Goal: Task Accomplishment & Management: Manage account settings

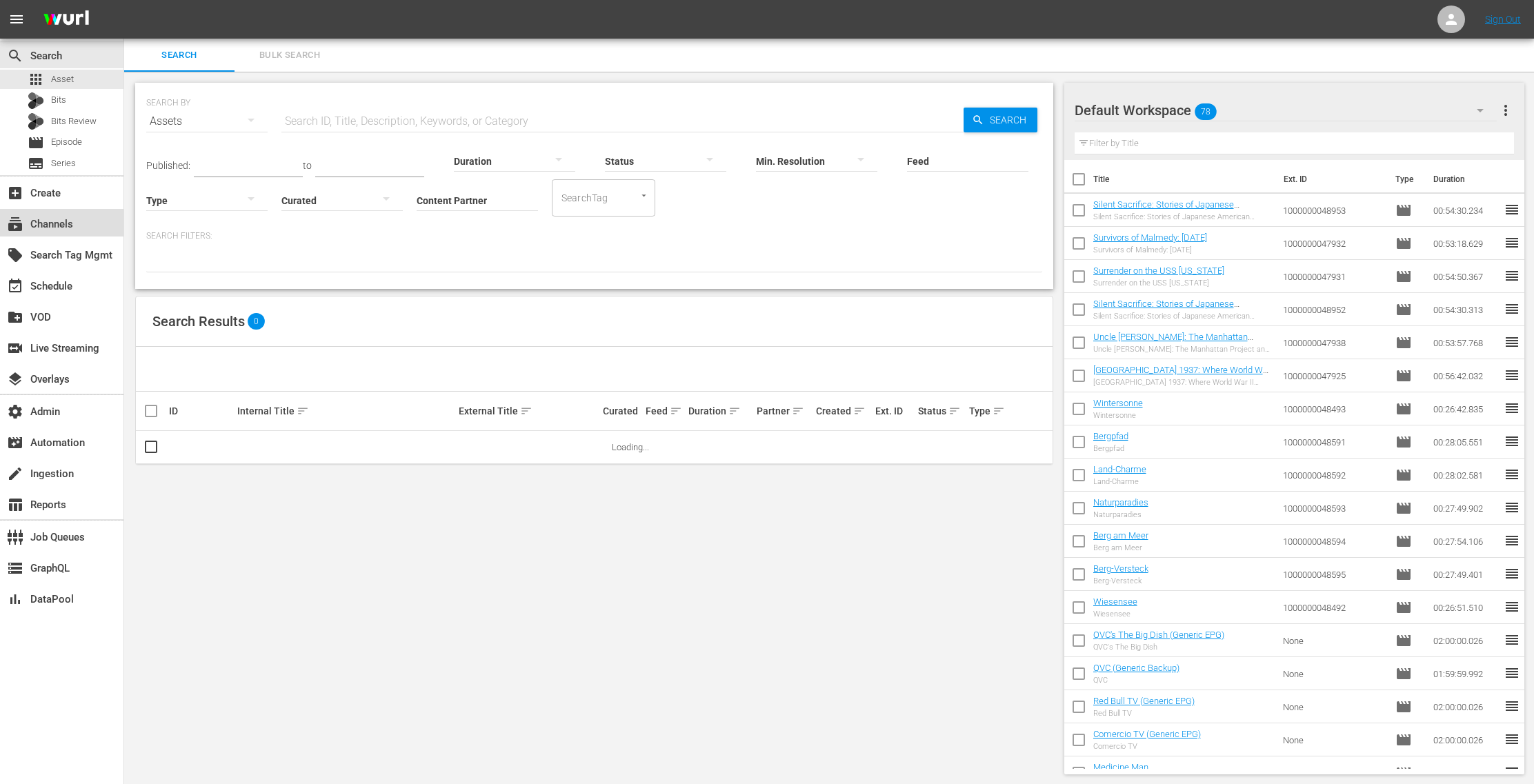
click at [46, 229] on div "subscriptions Channels" at bounding box center [38, 222] width 77 height 12
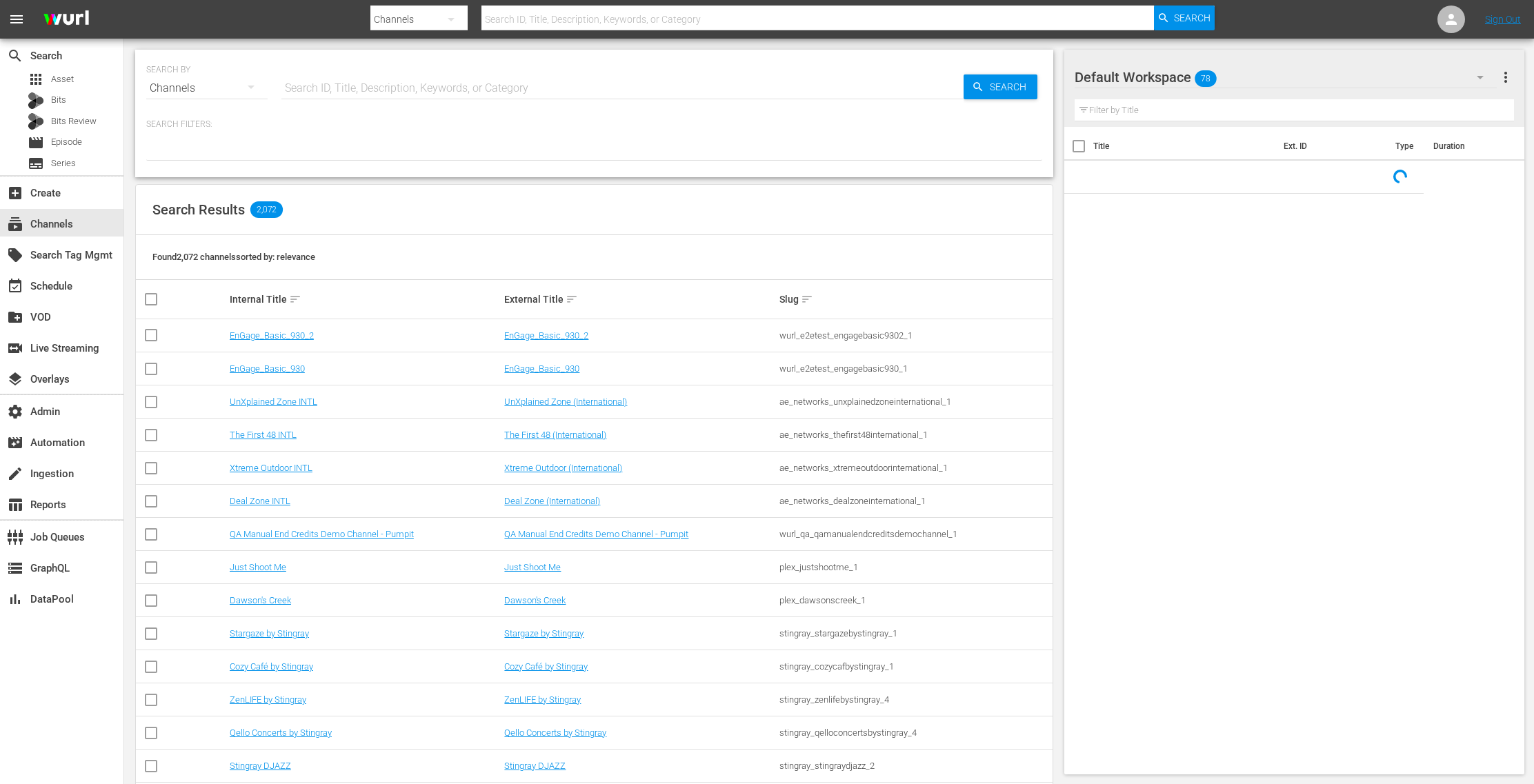
click at [351, 96] on input "text" at bounding box center [623, 88] width 682 height 33
paste input "plaion_pictures_gmbh_savinghope_1"
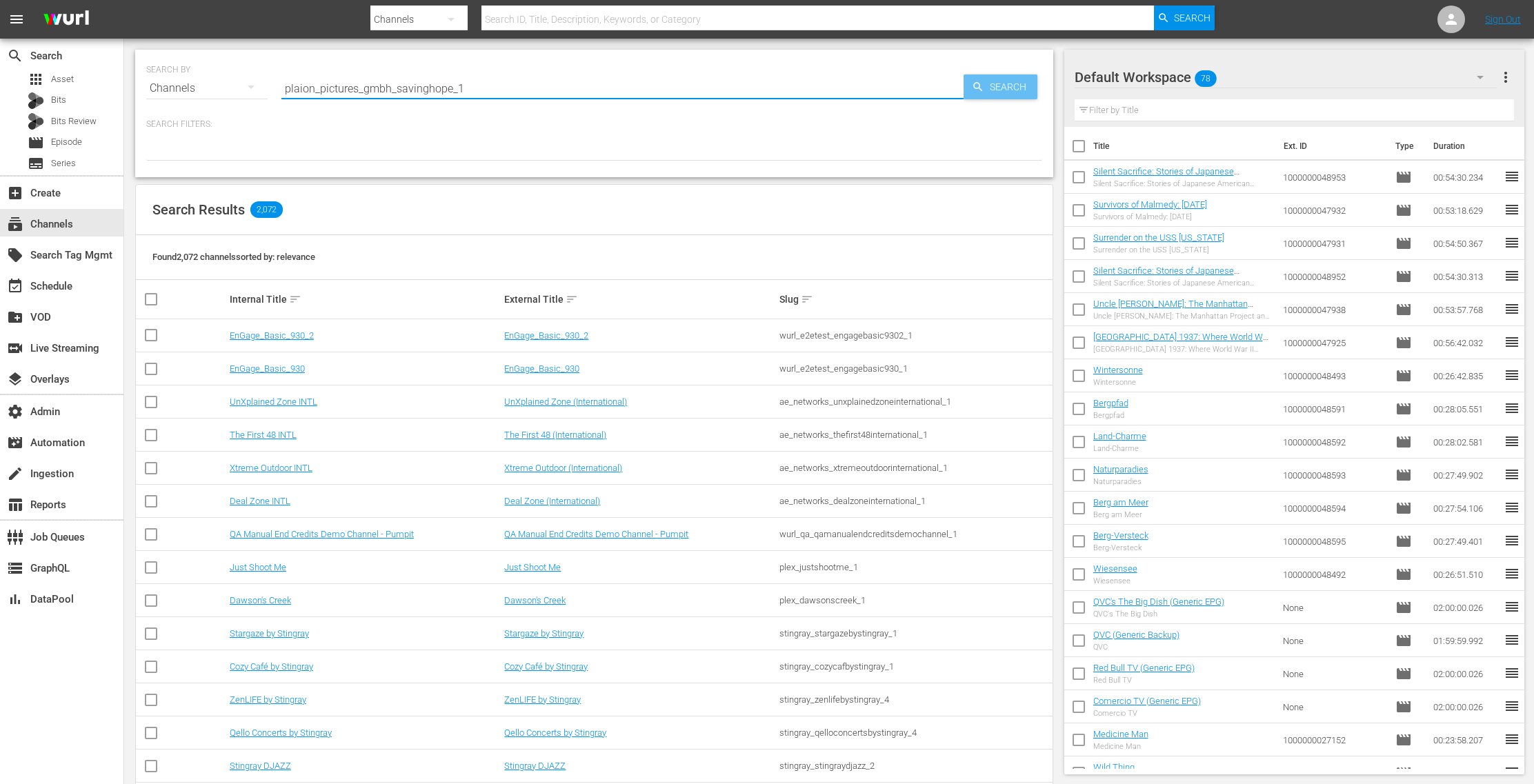
type input "plaion_pictures_gmbh_savinghope_1"
click at [987, 78] on span "Search" at bounding box center [1011, 87] width 53 height 25
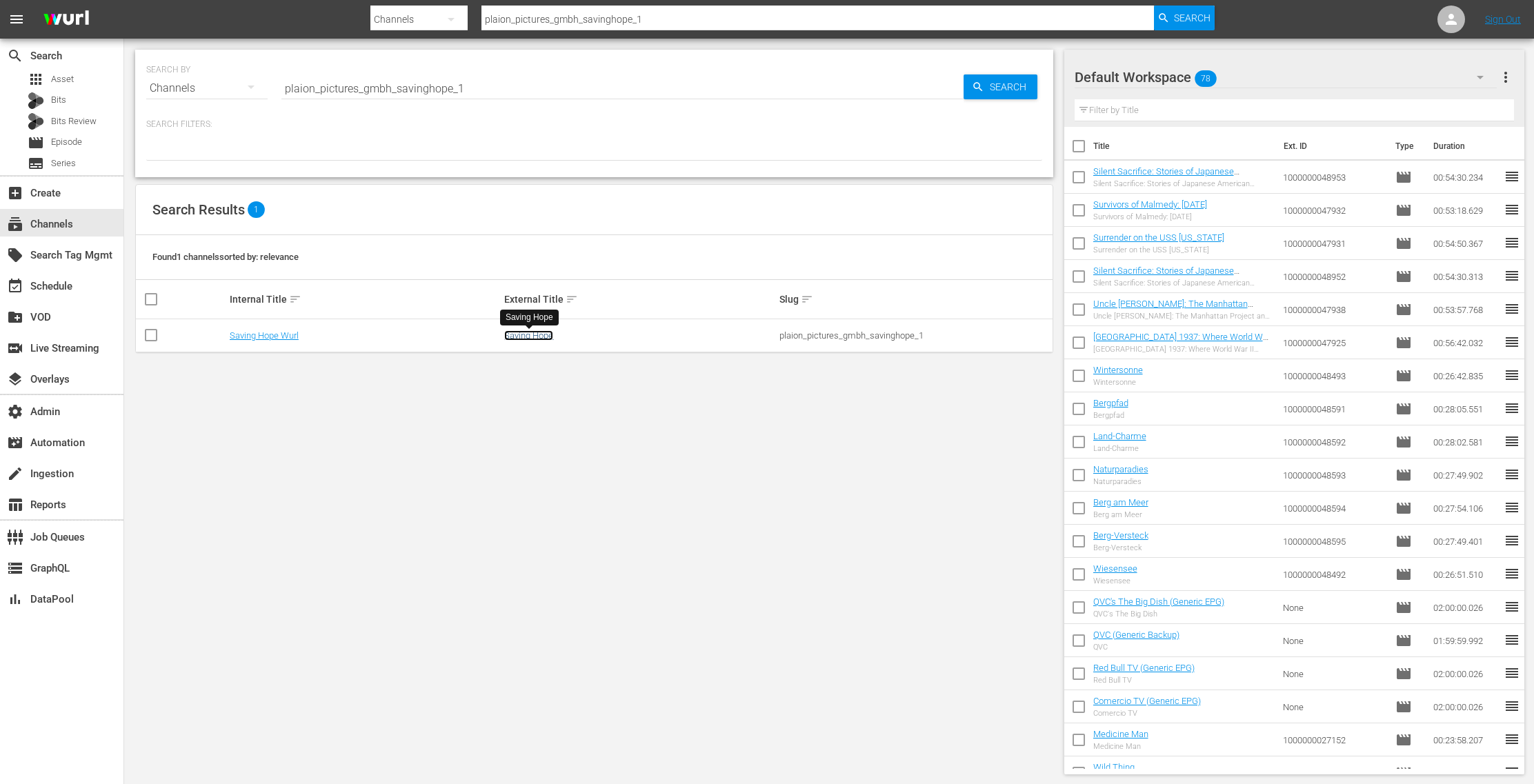
click at [548, 336] on link "Saving Hope" at bounding box center [528, 336] width 49 height 10
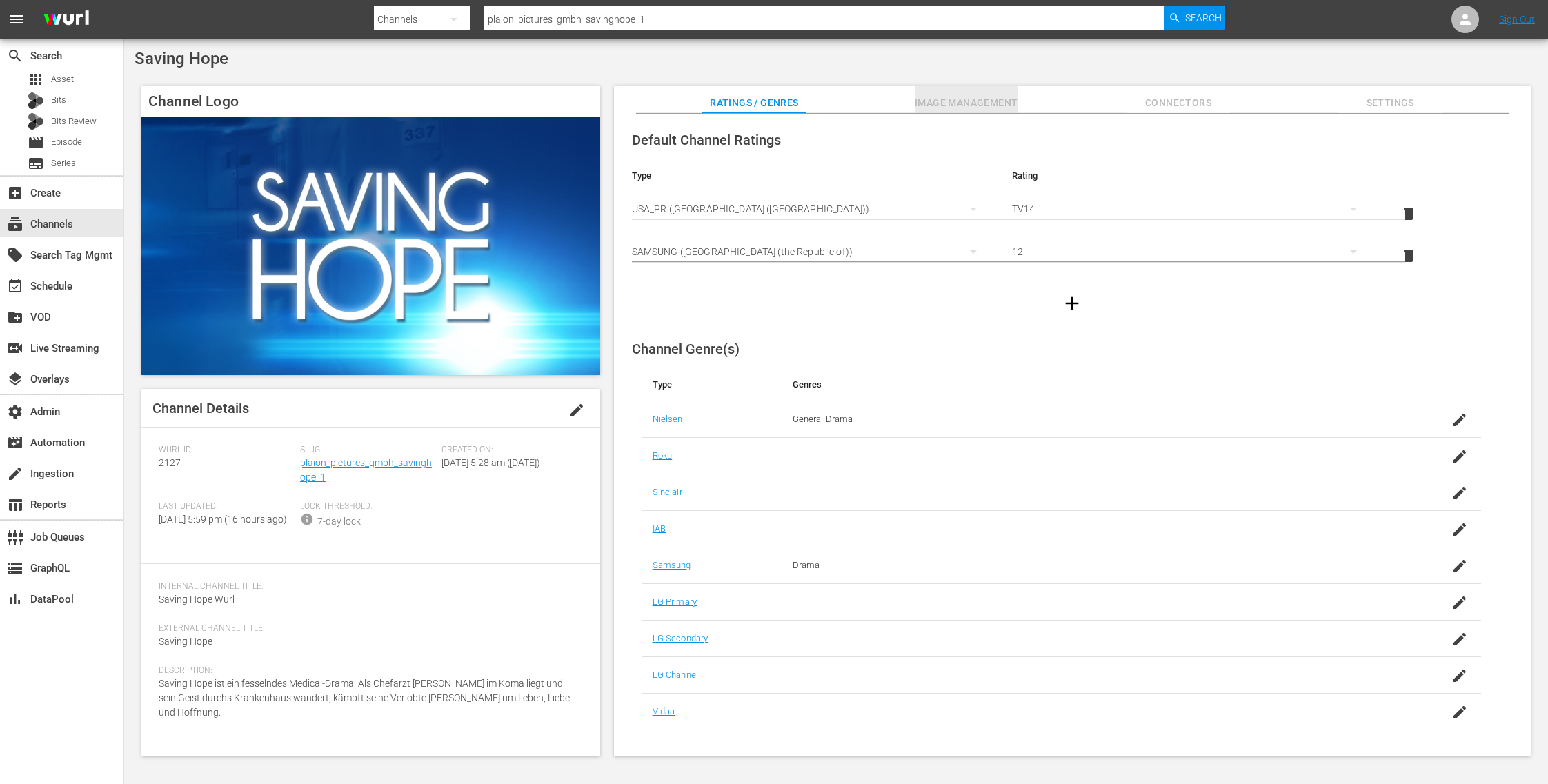
click at [1000, 98] on span "Image Management" at bounding box center [966, 103] width 104 height 17
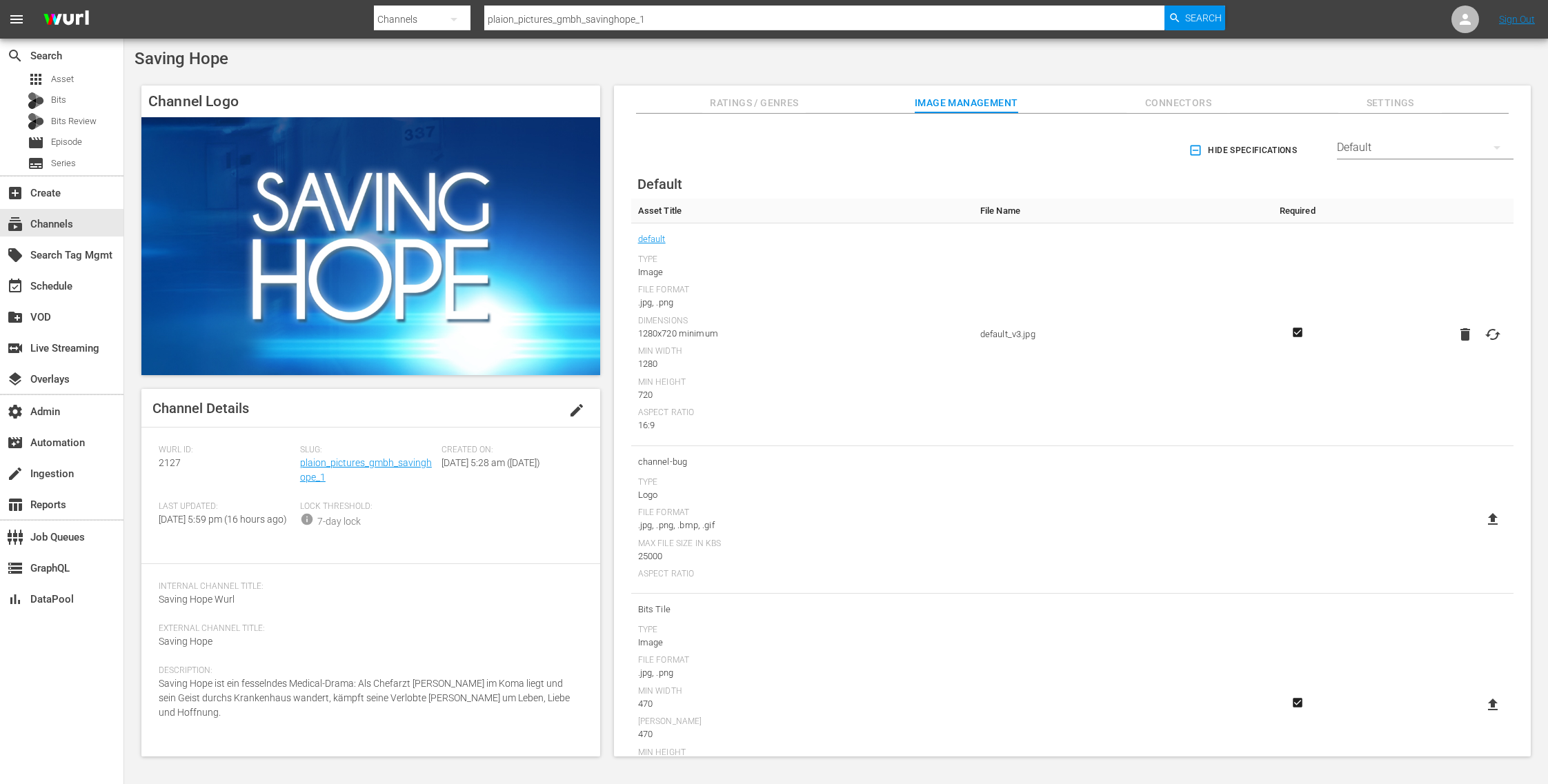
click at [1159, 99] on span "Connectors" at bounding box center [1178, 103] width 104 height 17
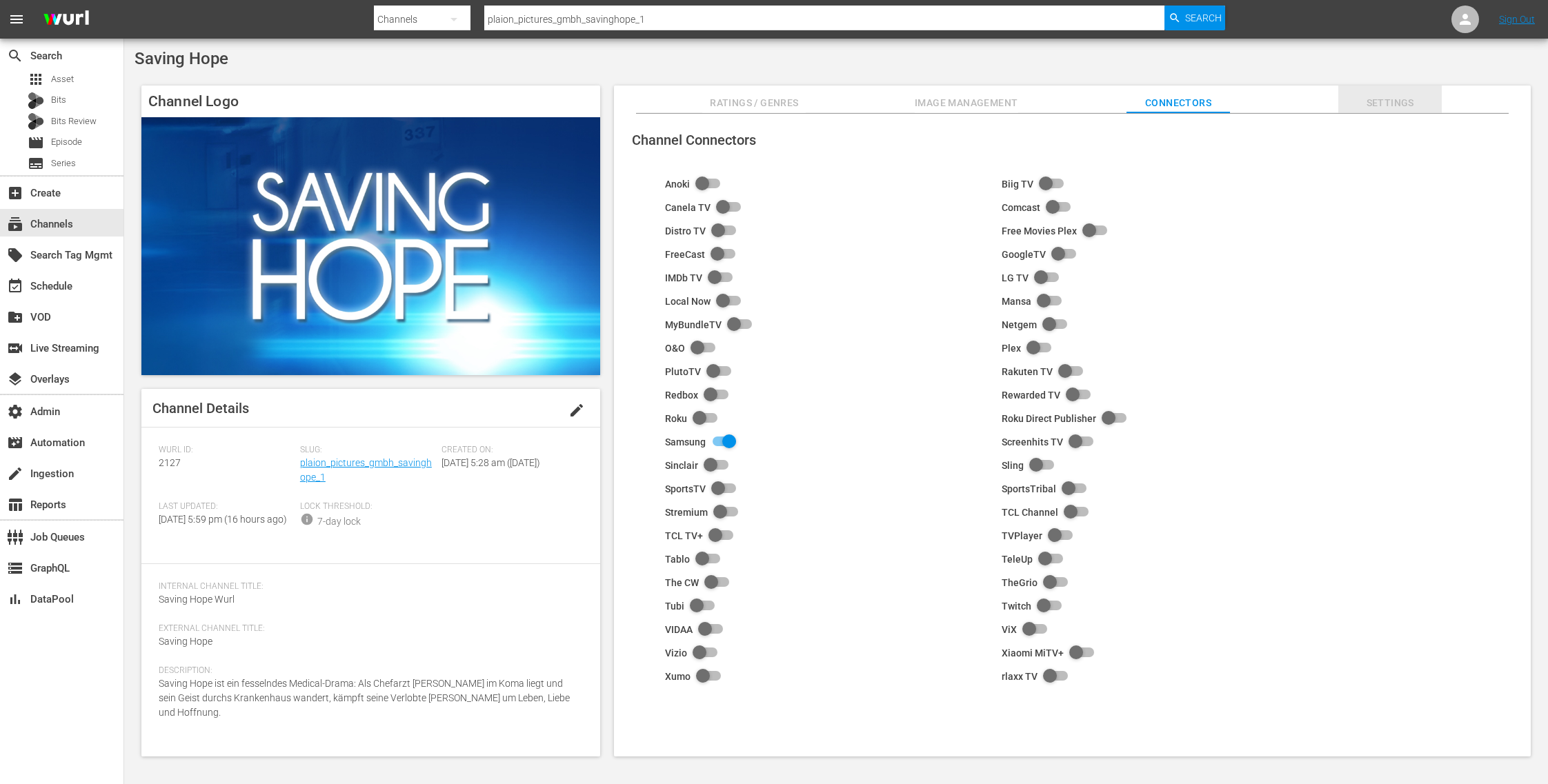
click at [1397, 102] on span "Settings" at bounding box center [1390, 103] width 104 height 17
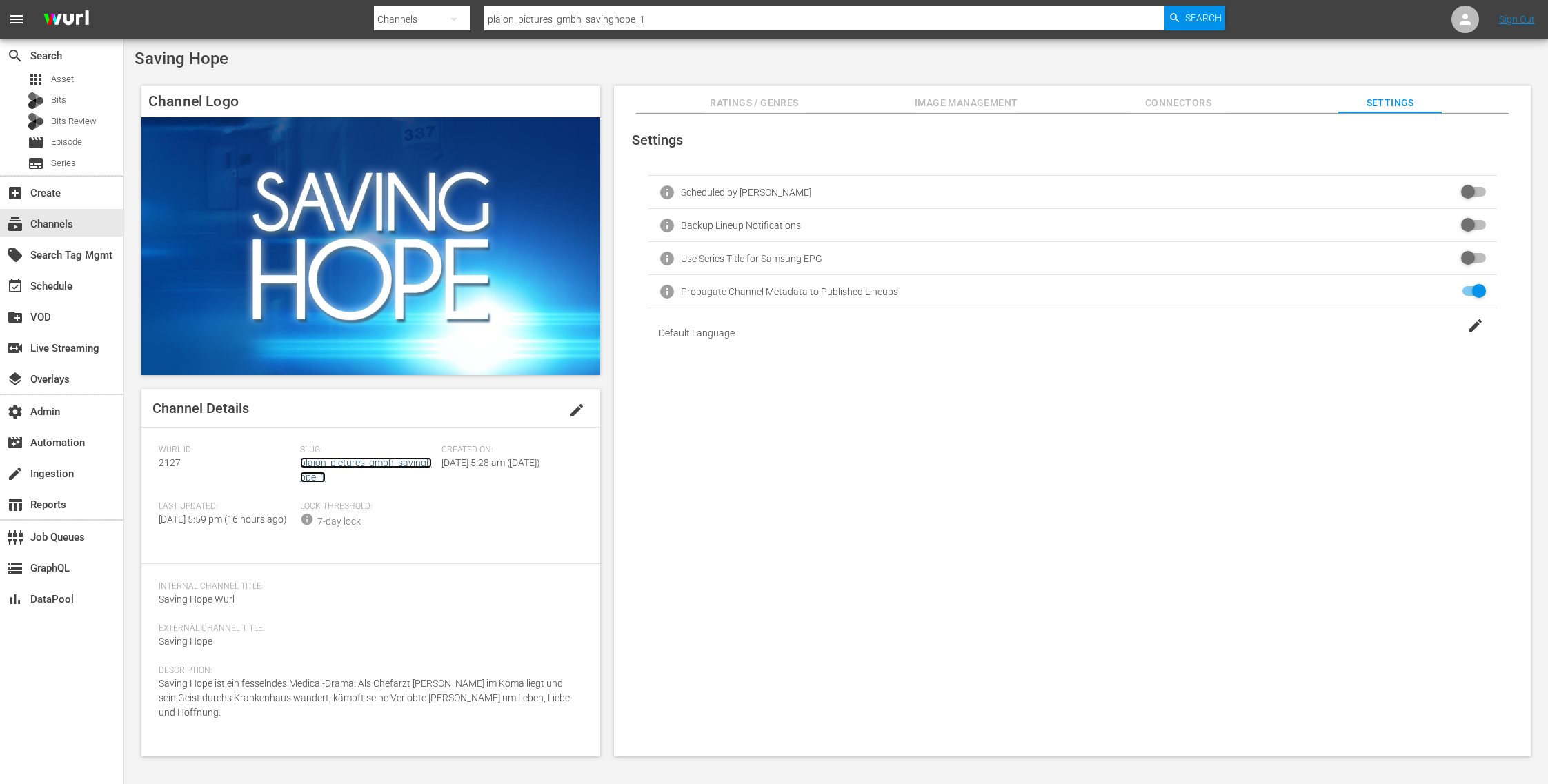
click at [362, 464] on link "plaion_pictures_gmbh_savinghope_1" at bounding box center [365, 470] width 132 height 26
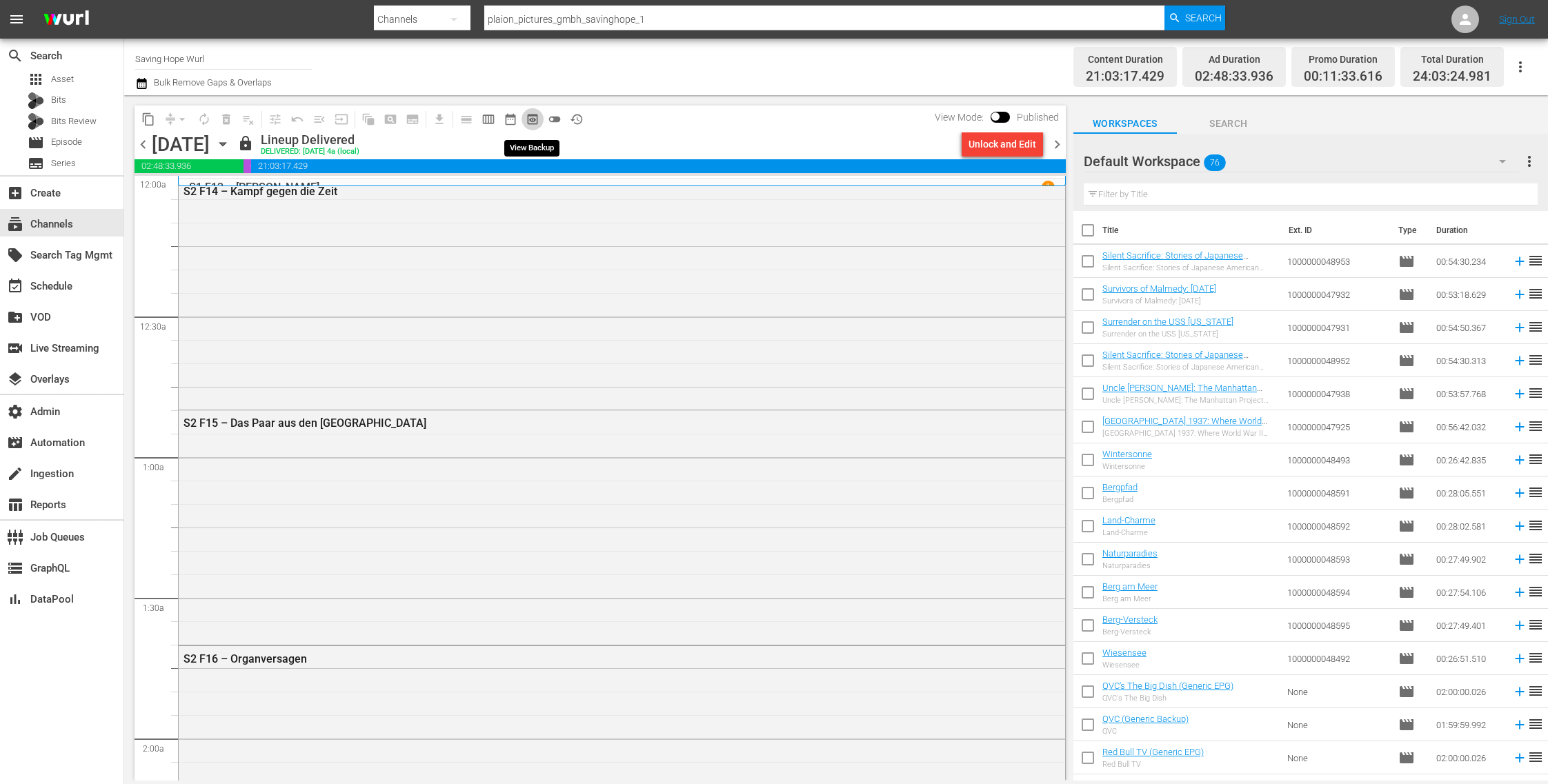
click at [536, 120] on span "preview_outlined" at bounding box center [532, 119] width 14 height 14
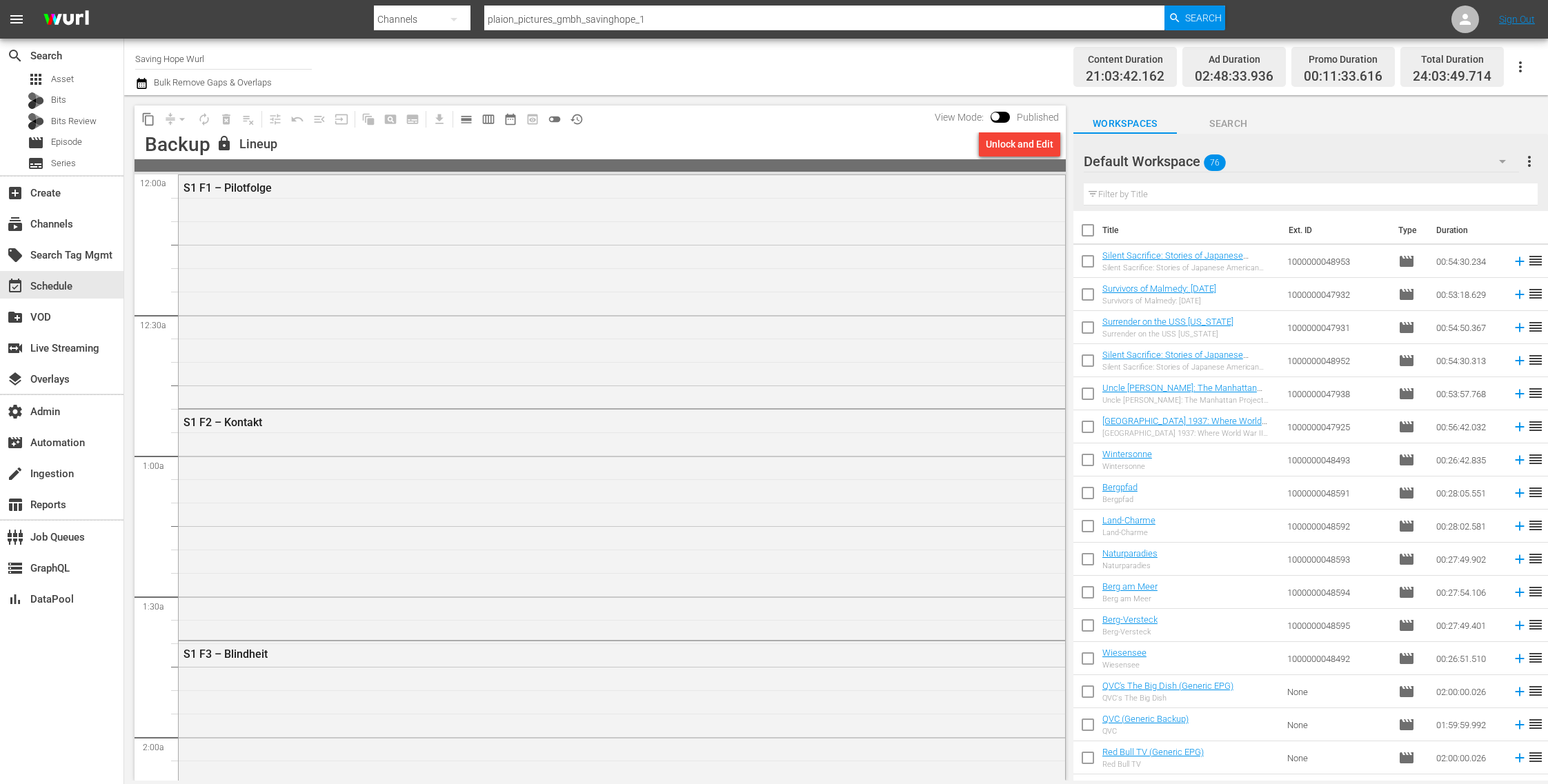
click at [403, 454] on div "S1 F2 – Kontakt" at bounding box center [622, 523] width 886 height 229
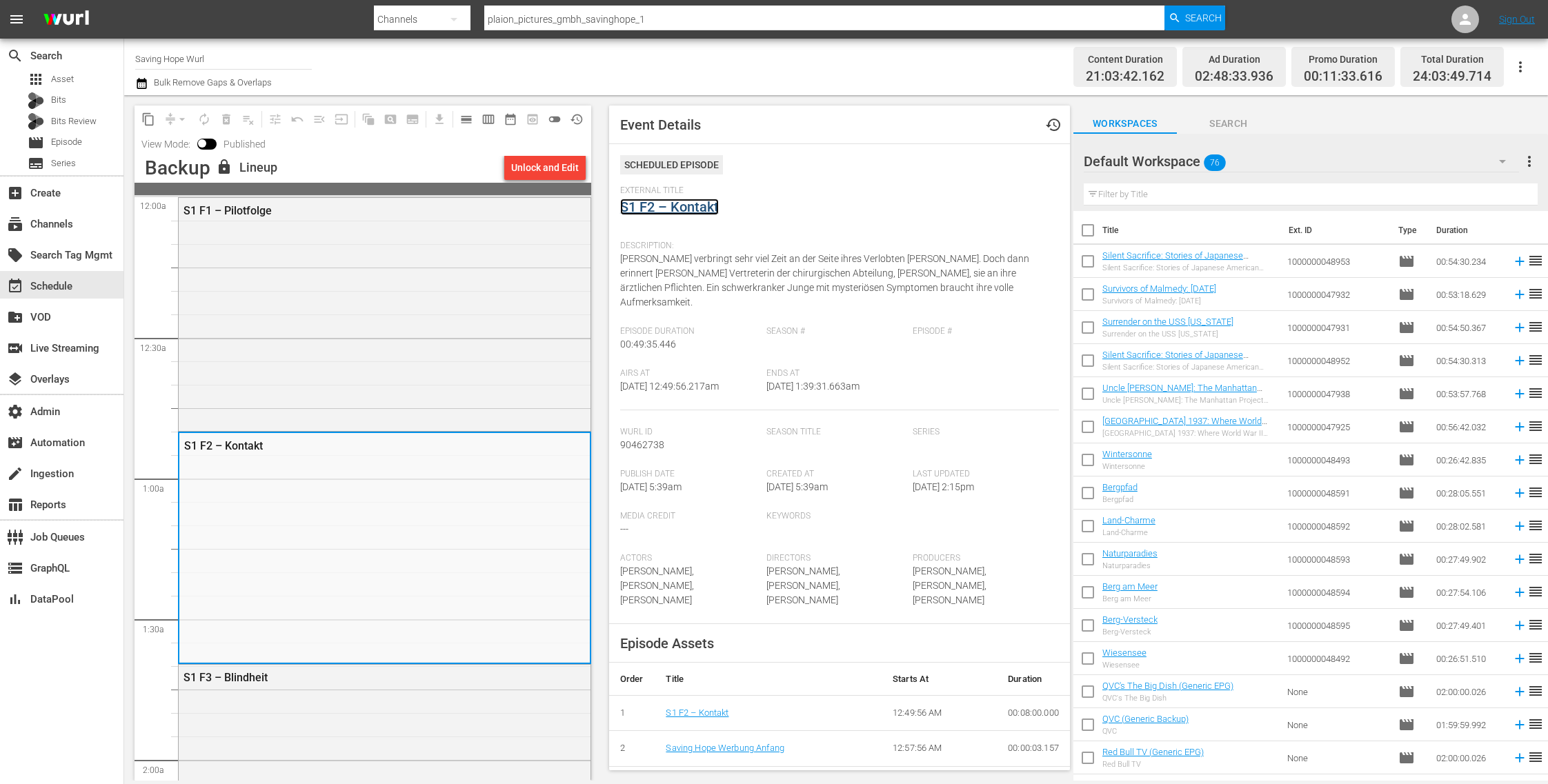
click at [711, 207] on link "S1 F2 – Kontakt" at bounding box center [670, 206] width 98 height 17
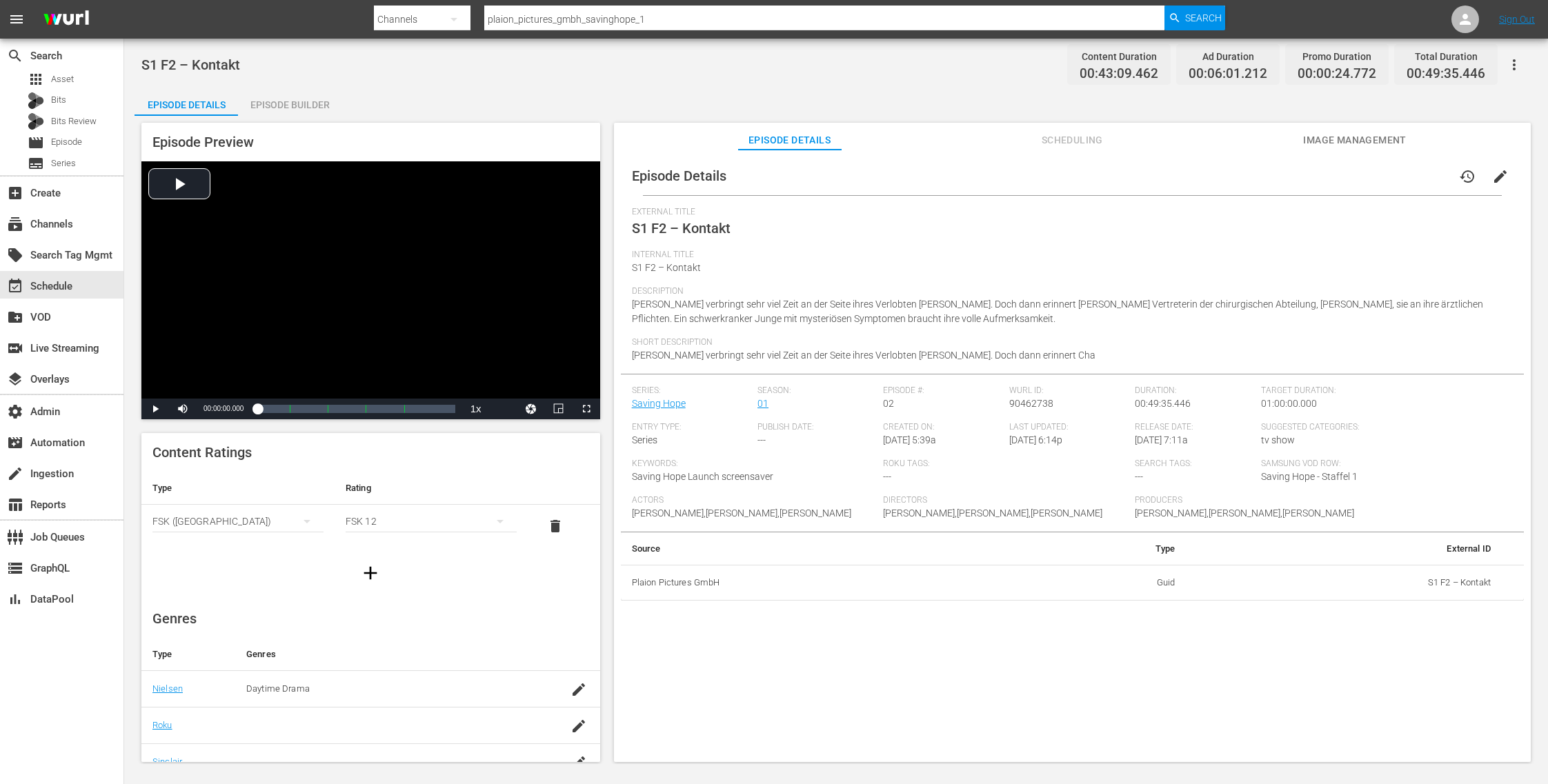
click at [291, 105] on div "Episode Builder" at bounding box center [290, 104] width 104 height 33
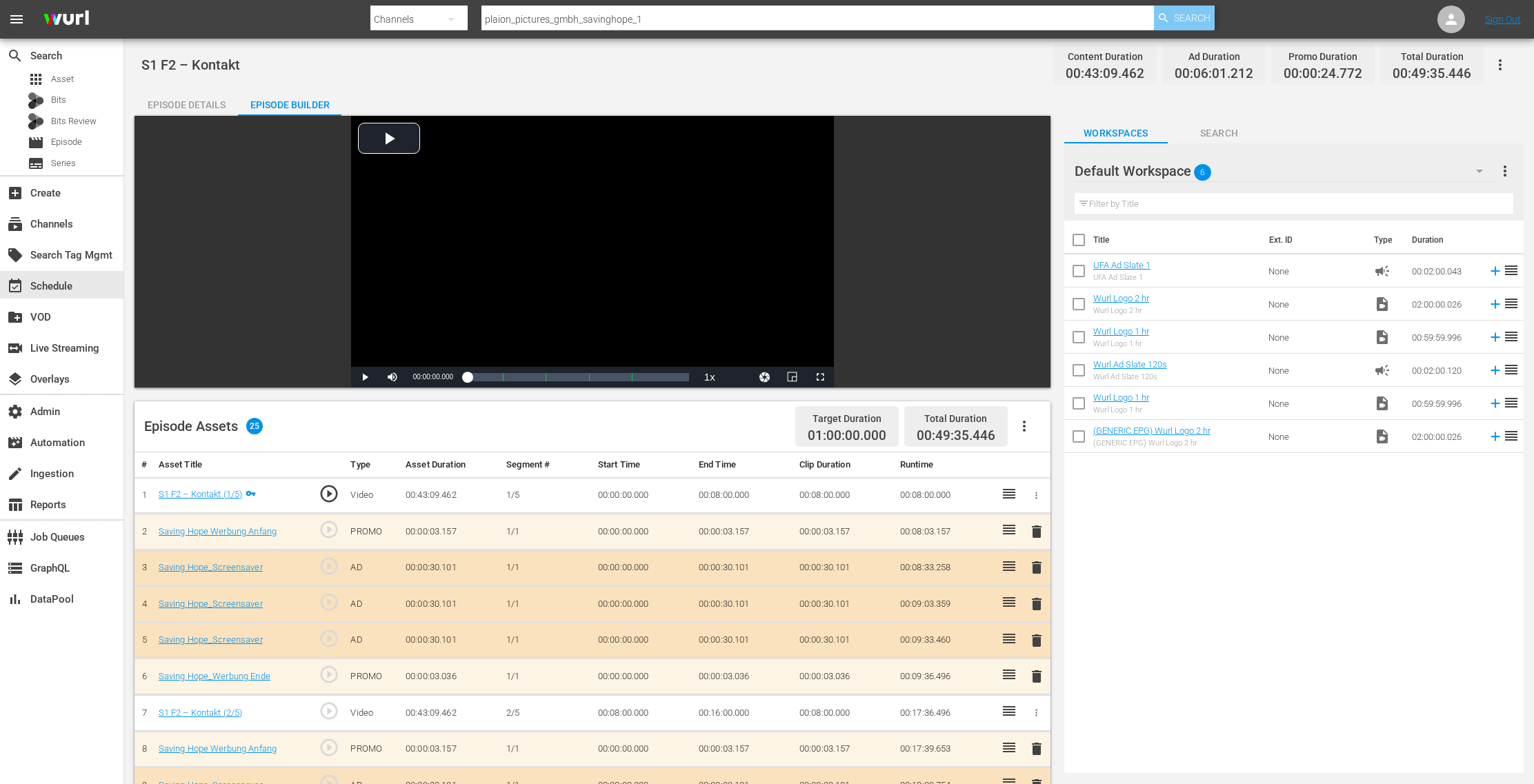
click at [1204, 15] on span "Search" at bounding box center [1192, 18] width 37 height 25
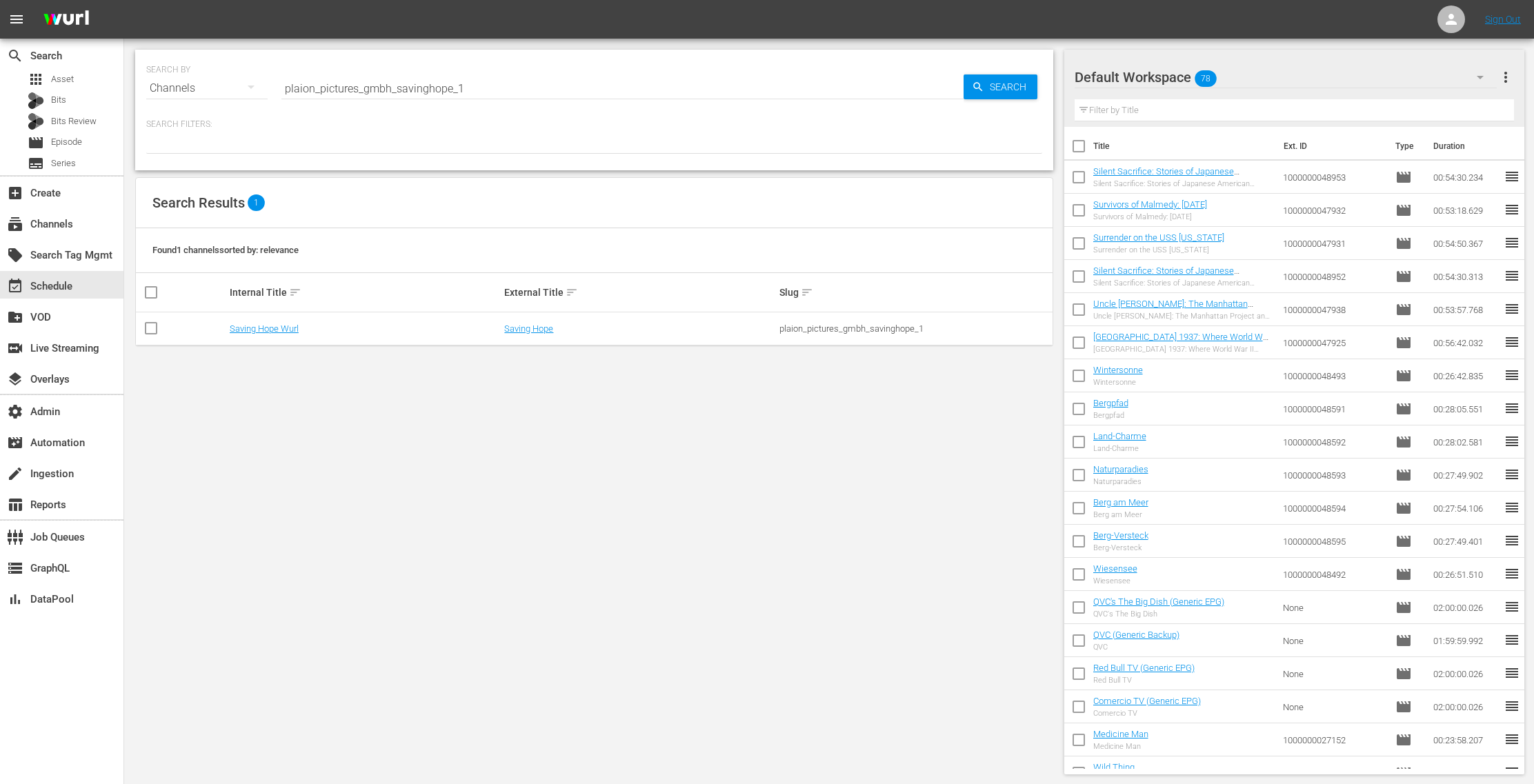
click at [537, 319] on td "Saving Hope" at bounding box center [639, 328] width 275 height 33
click at [537, 324] on link "Saving Hope" at bounding box center [528, 328] width 49 height 10
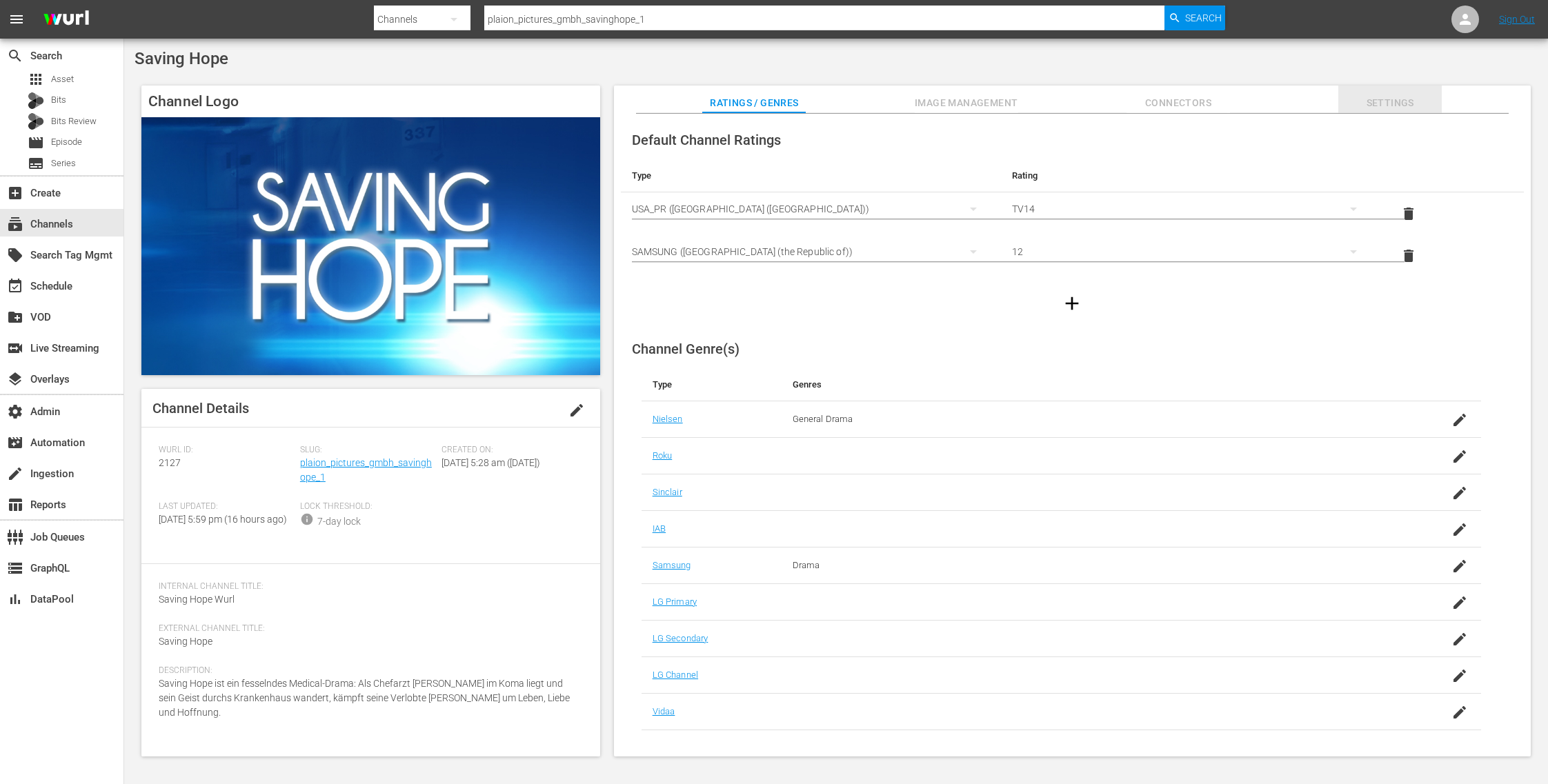
click at [1380, 105] on span "Settings" at bounding box center [1390, 103] width 104 height 17
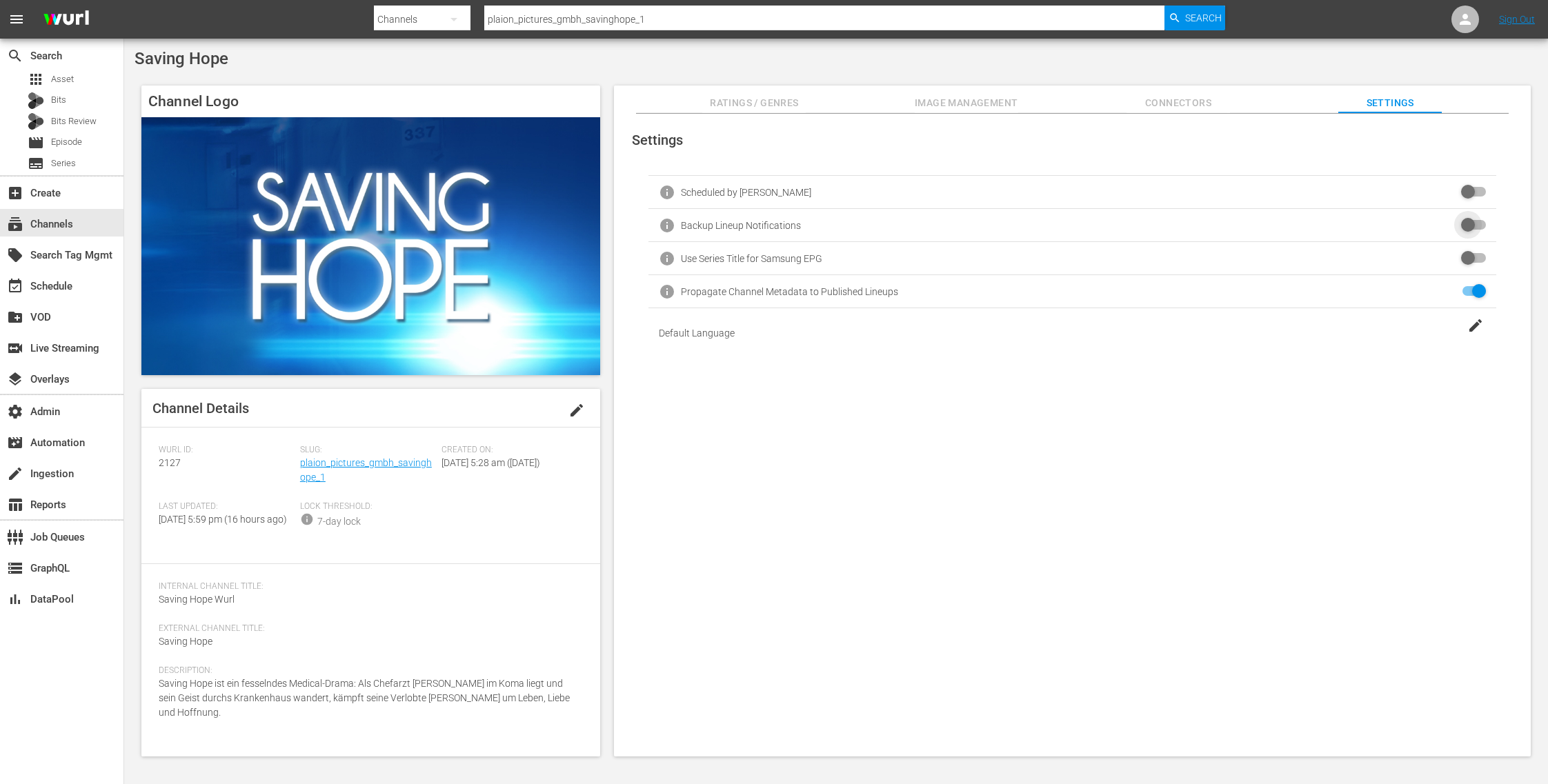
click at [1459, 221] on input "checkbox" at bounding box center [1470, 226] width 30 height 17
checkbox input "false"
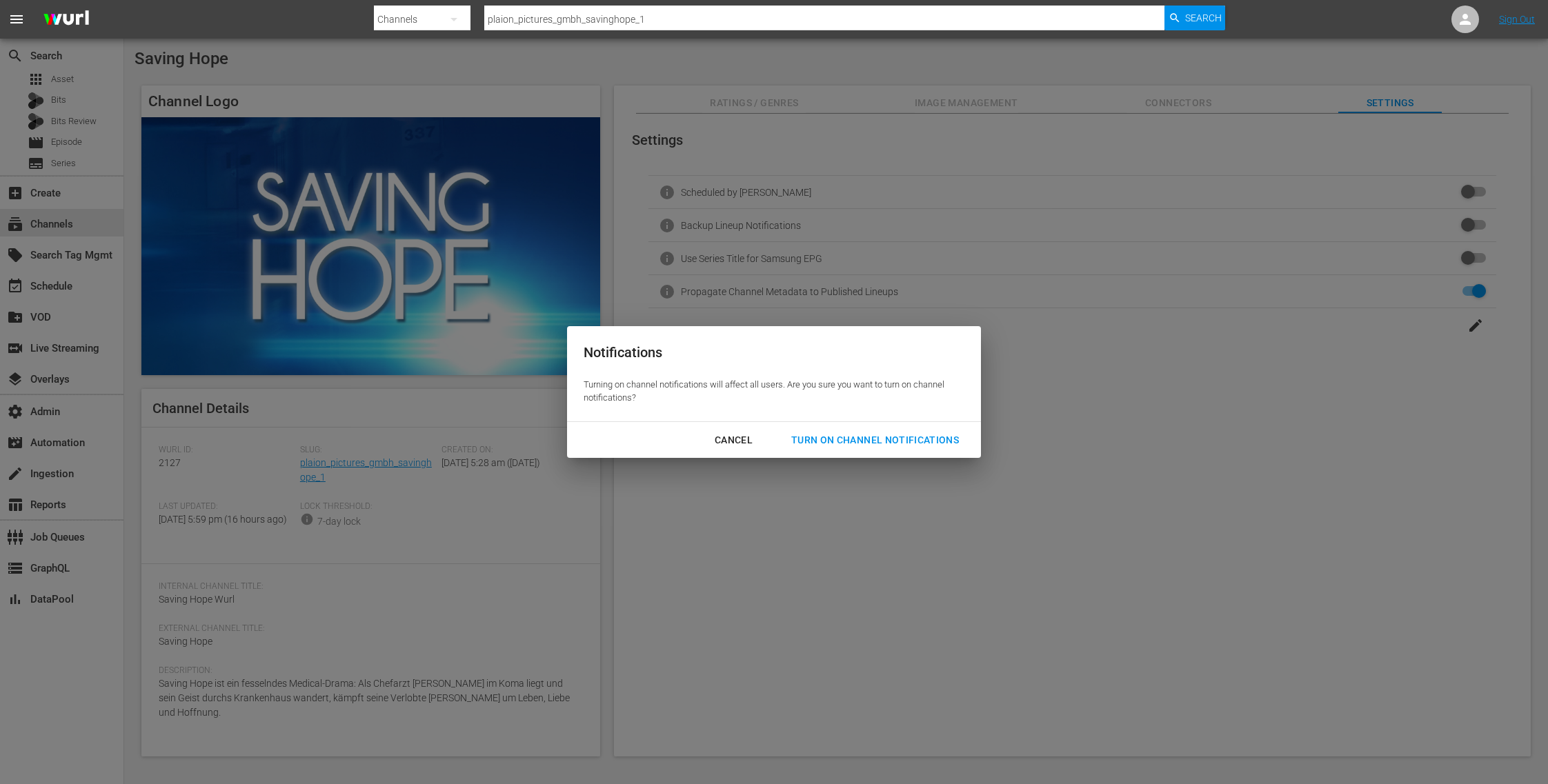
click at [894, 438] on div "Turn On Channel Notifications" at bounding box center [875, 439] width 190 height 17
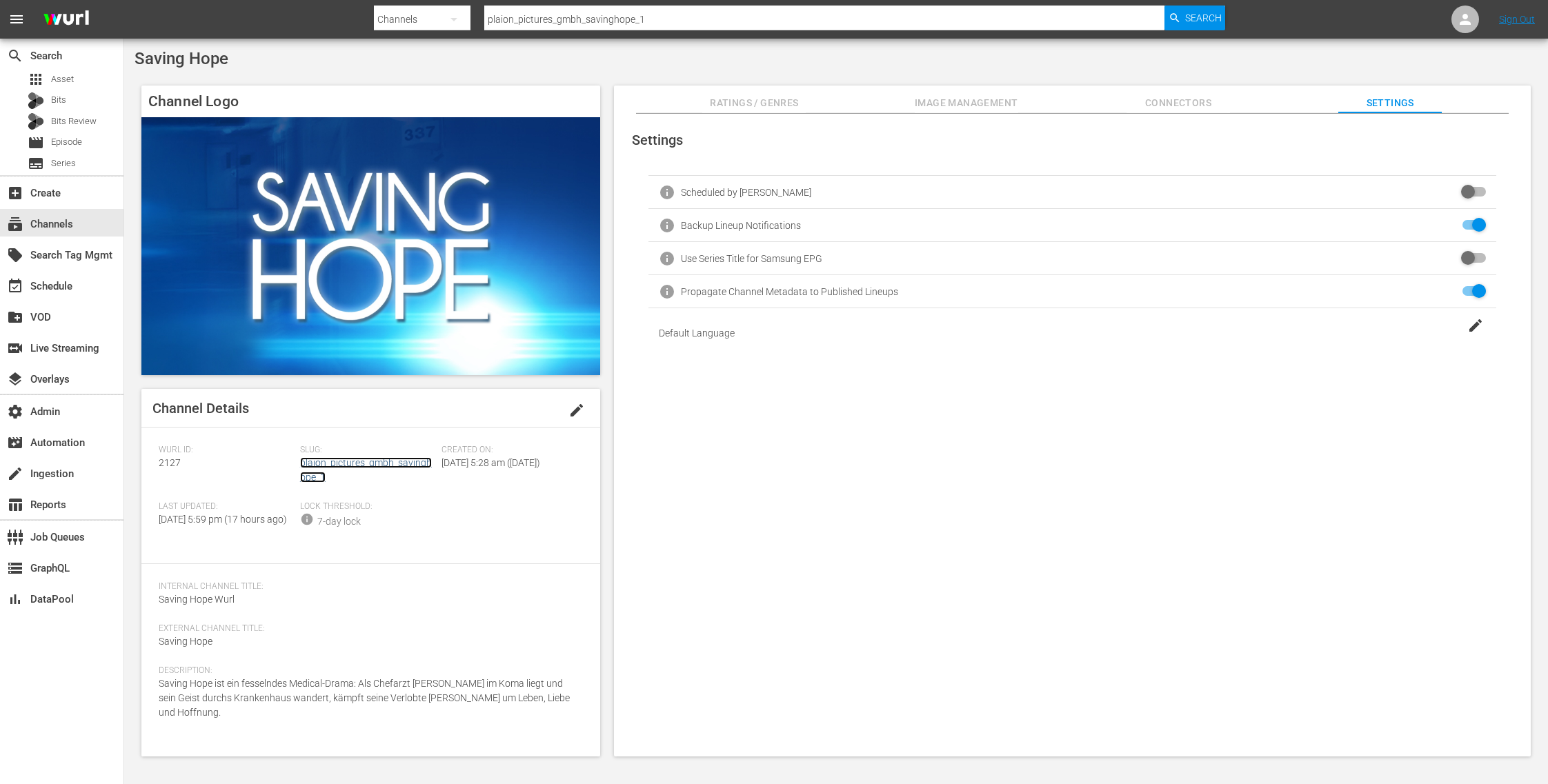
click at [359, 462] on link "plaion_pictures_gmbh_savinghope_1" at bounding box center [365, 470] width 132 height 26
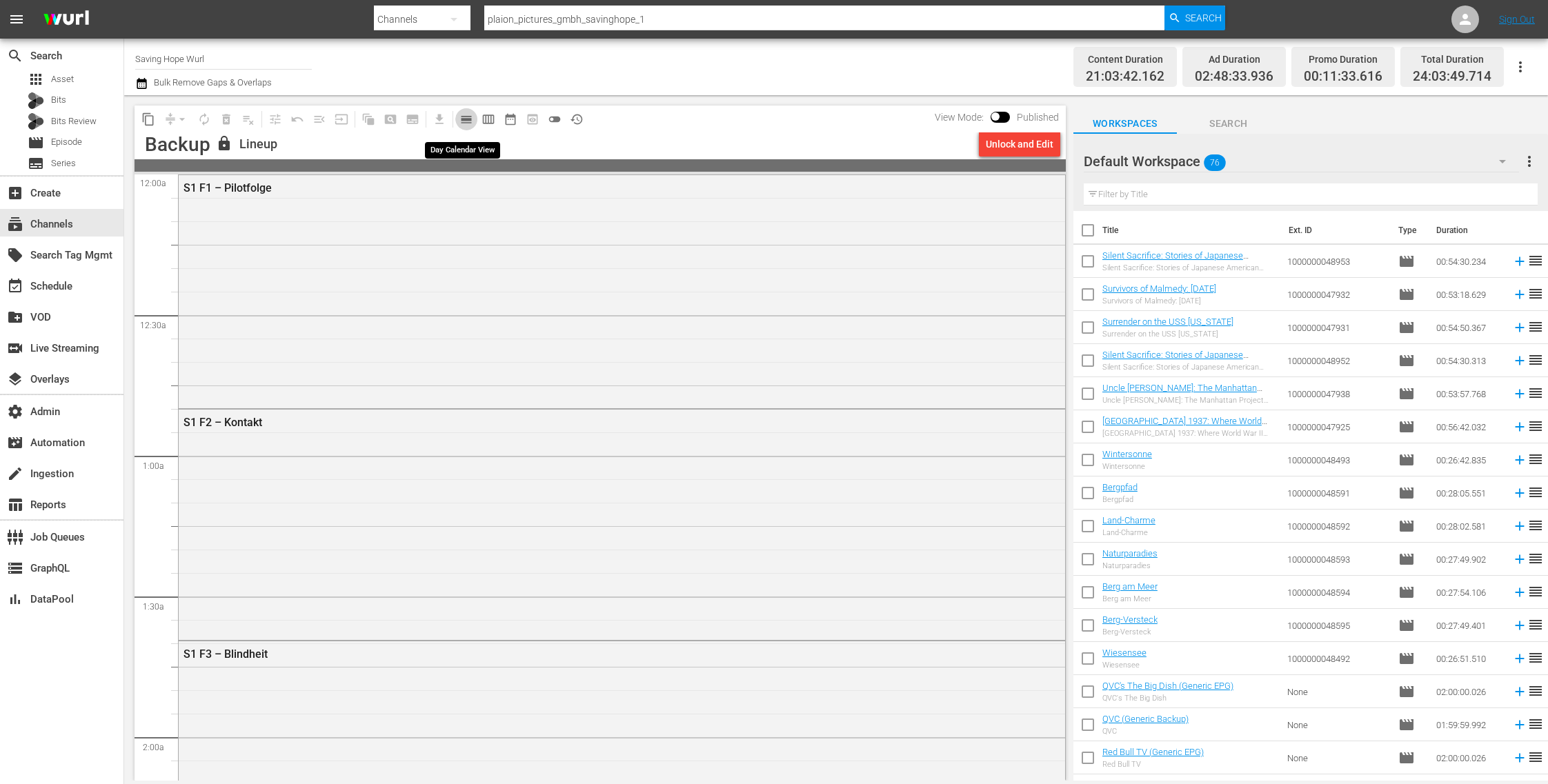
click at [466, 118] on span "calendar_view_day_outlined" at bounding box center [466, 119] width 14 height 14
